Goal: Task Accomplishment & Management: Manage account settings

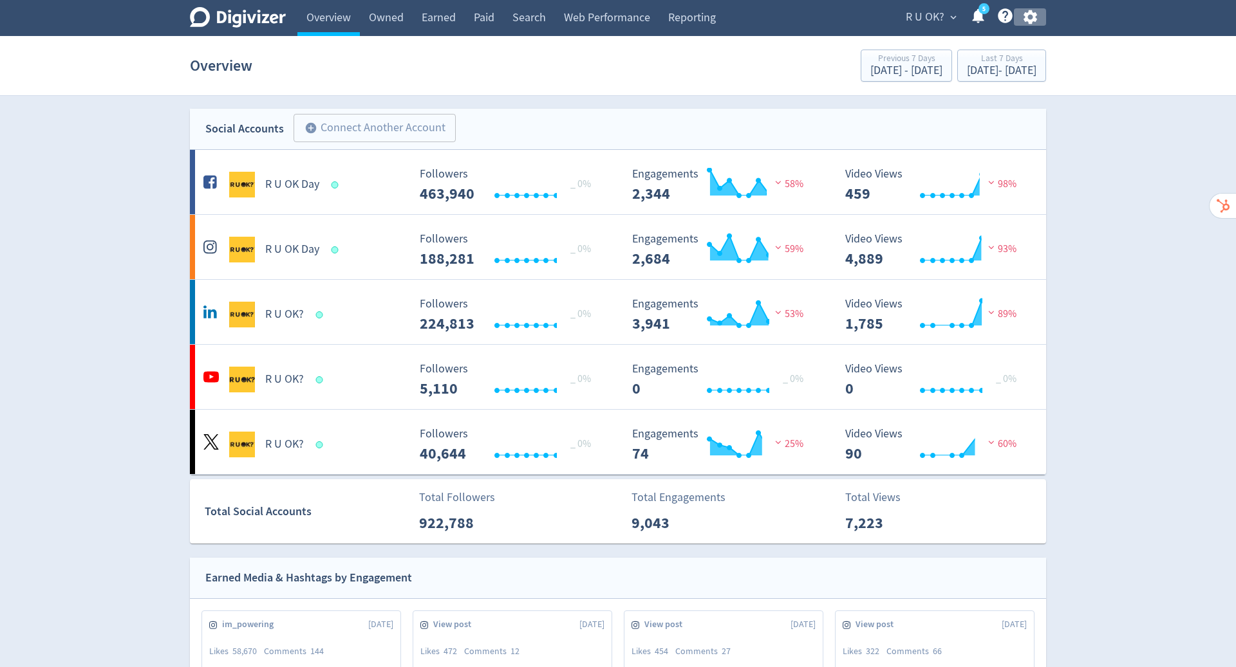
click at [1028, 19] on icon "button" at bounding box center [1030, 17] width 14 height 14
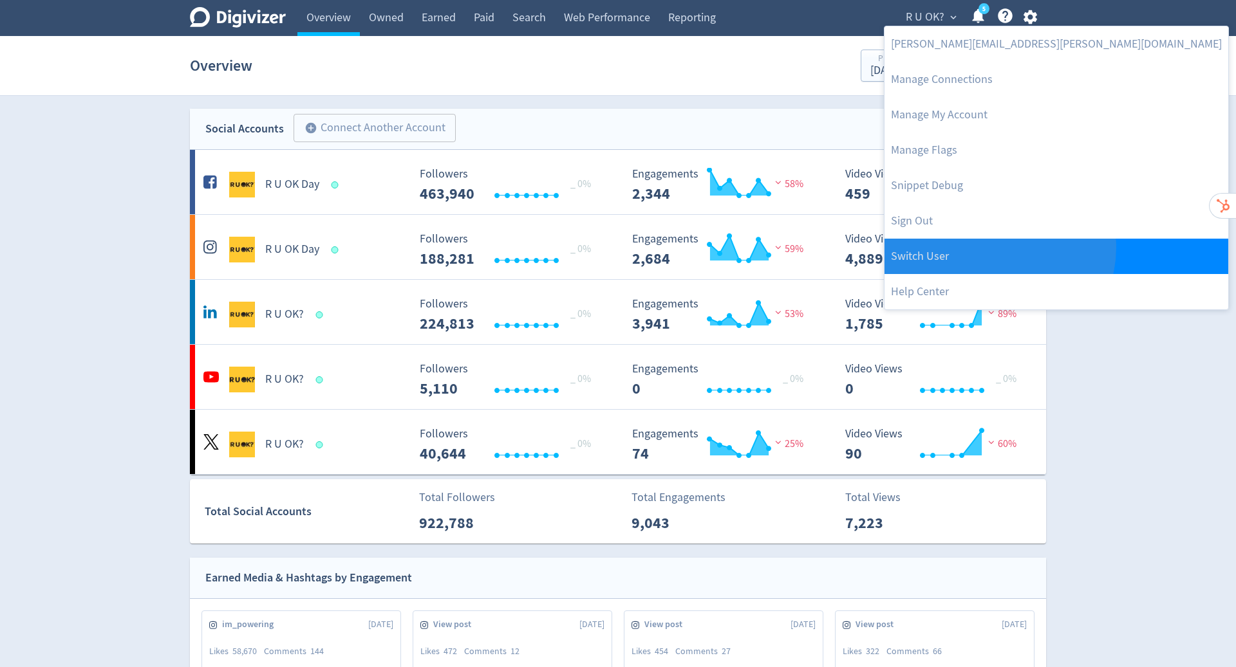
click at [998, 248] on link "Switch User" at bounding box center [1056, 256] width 344 height 35
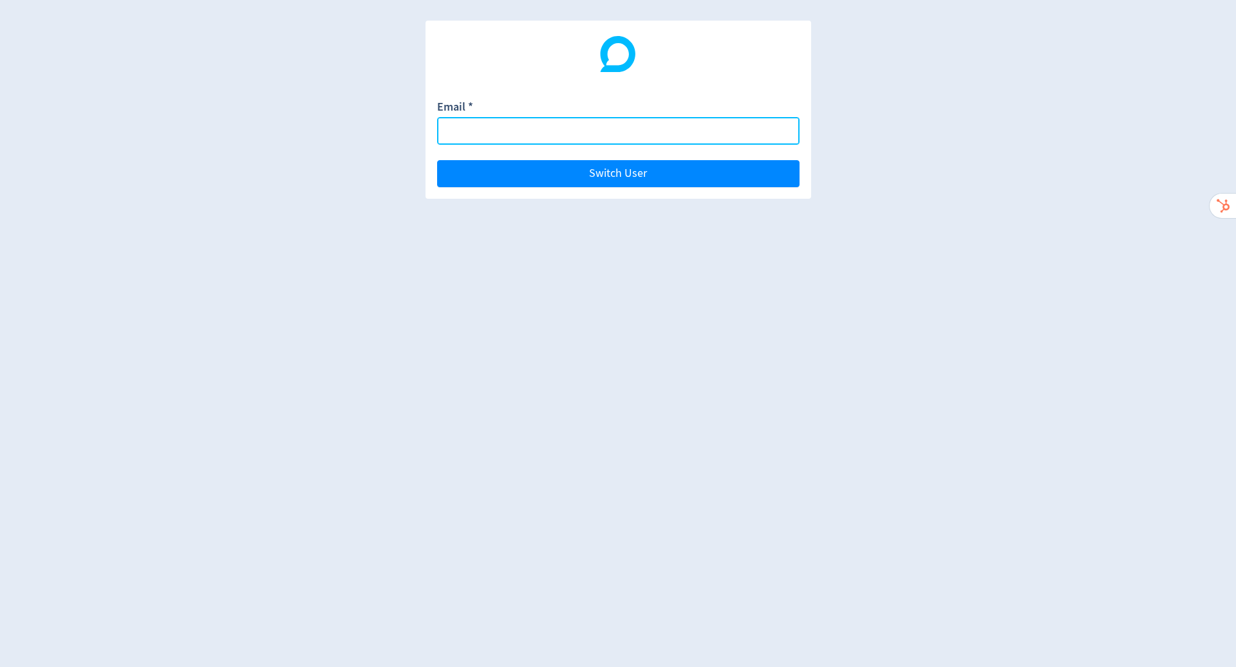
click at [564, 133] on input "Email *" at bounding box center [618, 131] width 362 height 28
paste input "[PERSON_NAME][EMAIL_ADDRESS][DOMAIN_NAME]"
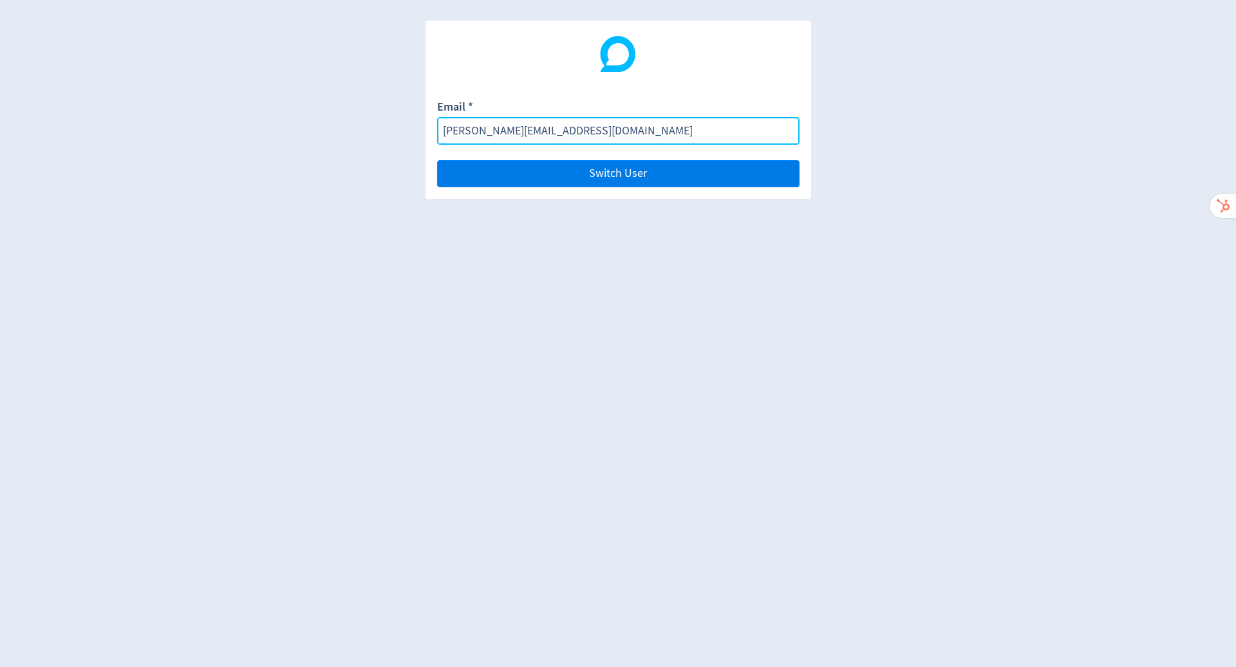
type input "[PERSON_NAME][EMAIL_ADDRESS][DOMAIN_NAME]"
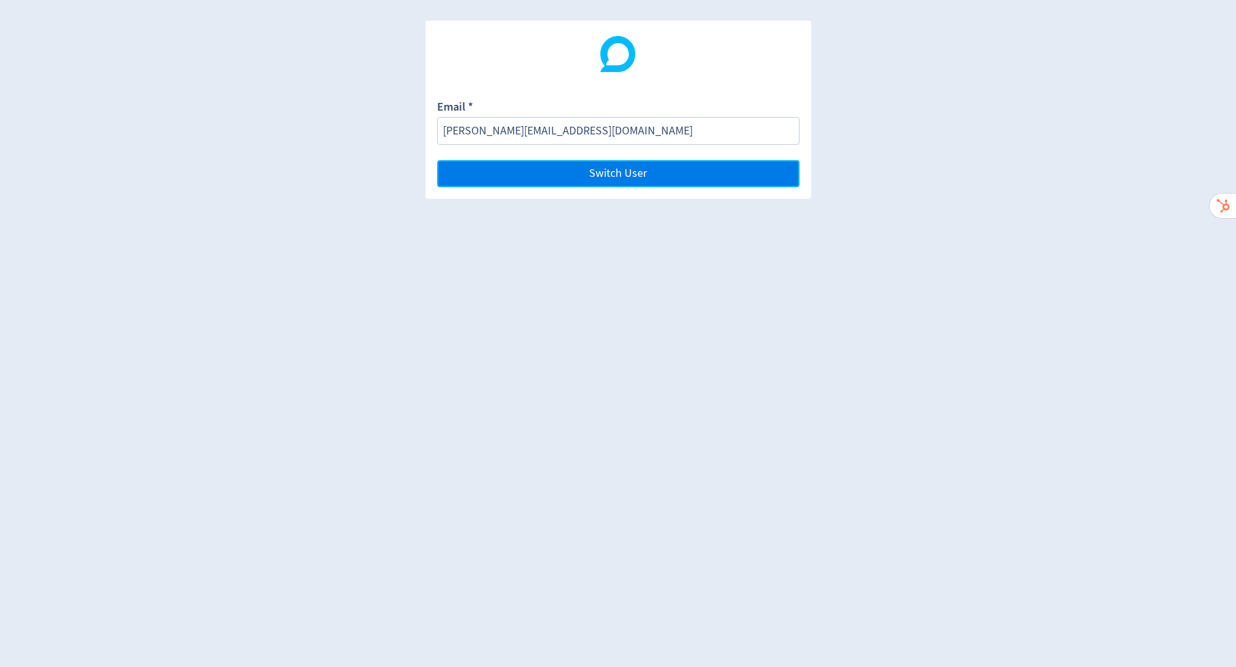
click at [657, 173] on button "Switch User" at bounding box center [618, 173] width 362 height 27
